Goal: Task Accomplishment & Management: Use online tool/utility

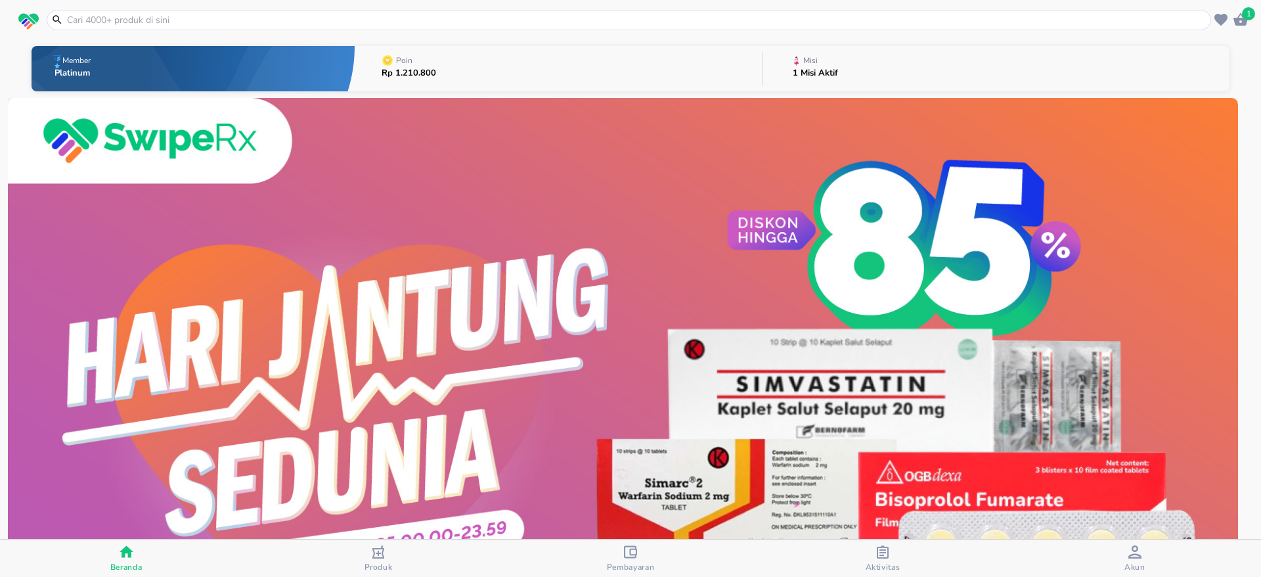
click at [895, 66] on button "Misi 1 Misi Aktif" at bounding box center [996, 69] width 467 height 52
